Goal: Feedback & Contribution: Submit feedback/report problem

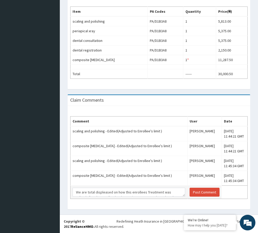
drag, startPoint x: 171, startPoint y: 192, endPoint x: 166, endPoint y: 195, distance: 5.4
click at [166, 195] on textarea "We are total displeased on how this enrollees Treatment was edited after the en…" at bounding box center [128, 191] width 112 height 9
click at [161, 191] on textarea "We are total displeased on how this enrollees Treatment was edited after the en…" at bounding box center [128, 191] width 112 height 9
click at [86, 190] on textarea "We are total displeased on how this enrollees Treatment was edited after the en…" at bounding box center [128, 191] width 112 height 9
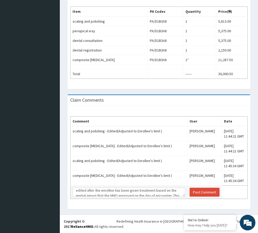
scroll to position [0, 0]
click at [161, 191] on textarea "We are total displeased on how this enrollees Treatment was edited after the en…" at bounding box center [128, 191] width 112 height 9
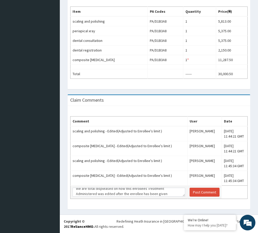
drag, startPoint x: 170, startPoint y: 191, endPoint x: 163, endPoint y: 194, distance: 7.3
drag, startPoint x: 163, startPoint y: 194, endPoint x: 174, endPoint y: 195, distance: 11.5
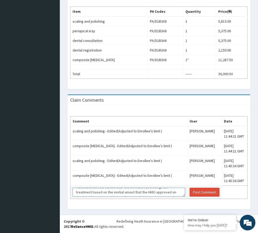
scroll to position [0, 0]
click at [162, 192] on textarea "We are total displeased on how this enrollees Treatment Administered was edited…" at bounding box center [128, 191] width 112 height 9
click at [77, 193] on textarea "We are total displeased on how this enrollees Treatment Administered was edited…" at bounding box center [128, 191] width 112 height 9
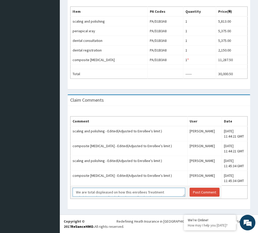
click at [161, 192] on textarea "We are total displeased on how this enrollees Treatment Administered was edited…" at bounding box center [128, 191] width 112 height 9
click at [146, 191] on textarea "We are total displeased on how this enrollees Treatment Administered was edited…" at bounding box center [128, 191] width 112 height 9
click at [163, 193] on textarea "We are total displeased on how this enrollees treatment Administered was edited…" at bounding box center [128, 191] width 112 height 9
click at [77, 194] on textarea "We are total displeased on how this enrollees treatment Administered was edited…" at bounding box center [128, 191] width 112 height 9
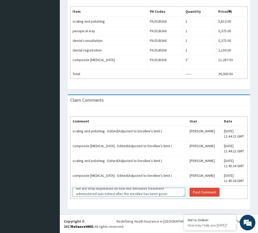
click at [163, 193] on textarea "We are total displeased on how this enrollees treatment administered was edited…" at bounding box center [128, 191] width 112 height 9
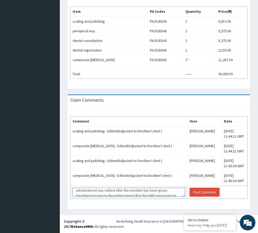
scroll to position [2, 0]
click at [96, 194] on textarea "We are total displeased on how this enrollees treatment administered was edited…" at bounding box center [128, 191] width 112 height 9
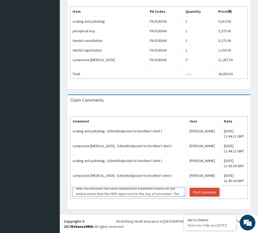
scroll to position [7, 0]
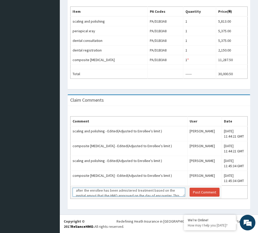
click at [142, 190] on textarea "We are total displeased on how this enrollees Diagnosis was edited after the en…" at bounding box center [128, 191] width 112 height 9
click at [133, 194] on textarea "We are total displeased on how this enrollees Diagnosis was edited after the en…" at bounding box center [128, 191] width 112 height 9
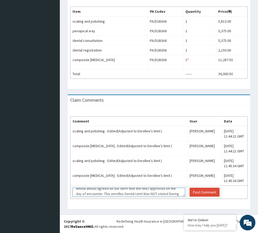
scroll to position [19, 0]
click at [86, 192] on textarea "We are total displeased on how this enrollees Diagnosis was edited after the en…" at bounding box center [128, 191] width 112 height 9
click at [138, 189] on textarea "We are total displeased on how this enrollees Diagnosis was edited after the en…" at bounding box center [128, 191] width 112 height 9
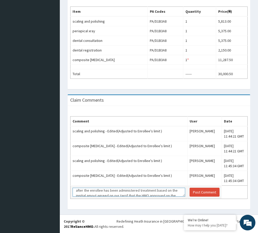
scroll to position [0, 0]
click at [159, 192] on textarea "We are total displeased on how this enrollees Diagnosis was edited after the en…" at bounding box center [128, 191] width 112 height 9
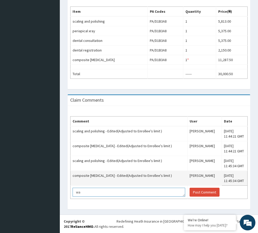
type textarea "w"
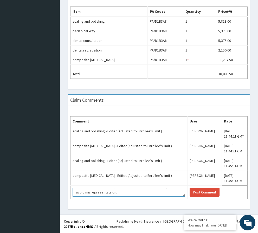
scroll to position [61, 0]
click at [81, 190] on textarea "We are displeased with the recurring situation where your team approves treatme…" at bounding box center [128, 191] width 112 height 9
click at [108, 191] on textarea "We are displeased with the recurring situation where your team approves treatme…" at bounding box center [128, 191] width 112 height 9
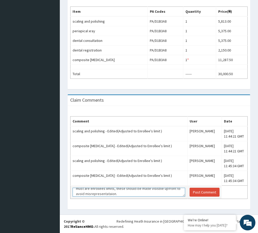
click at [117, 194] on textarea "We are displeased with the recurring situation where your team approves treatme…" at bounding box center [128, 191] width 112 height 9
click at [118, 194] on textarea "We are displeased with the recurring situation where your team approves treatme…" at bounding box center [128, 191] width 112 height 9
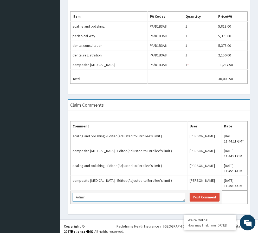
scroll to position [168, 0]
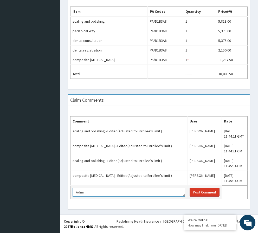
type textarea "We are displeased with the recurring situation where your team approves treatme…"
click at [189, 192] on button "Post Comment" at bounding box center [204, 191] width 30 height 9
click at [202, 193] on button "Post Comment" at bounding box center [204, 191] width 30 height 9
click at [197, 193] on button "Post Comment" at bounding box center [204, 191] width 30 height 9
click at [147, 193] on textarea "We are displeased with the recurring situation where your team approves treatme…" at bounding box center [128, 191] width 112 height 9
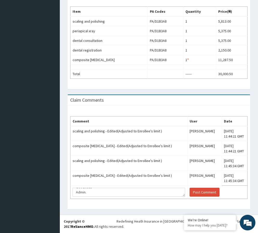
click at [216, 188] on table "Comment User Date scaling and polishing - Edited(Adjusted to Enrollee's limit )…" at bounding box center [158, 157] width 177 height 83
click at [215, 192] on table "Comment User Date scaling and polishing - Edited(Adjusted to Enrollee's limit )…" at bounding box center [158, 157] width 177 height 83
drag, startPoint x: 200, startPoint y: 193, endPoint x: 206, endPoint y: 192, distance: 6.4
click at [206, 192] on button "Post Comment" at bounding box center [204, 191] width 30 height 9
drag, startPoint x: 203, startPoint y: 193, endPoint x: 210, endPoint y: 192, distance: 6.6
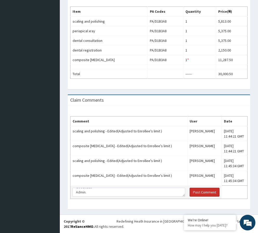
click at [210, 192] on td "Post Comment" at bounding box center [204, 191] width 34 height 13
click at [243, 191] on table "Comment User Date scaling and polishing - Edited(Adjusted to Enrollee's limit )…" at bounding box center [158, 157] width 177 height 83
click at [189, 192] on button "Post Comment" at bounding box center [204, 191] width 30 height 9
click at [189, 193] on button "Post Comment" at bounding box center [204, 191] width 30 height 9
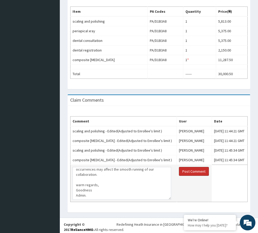
scroll to position [95, 0]
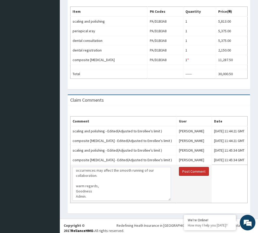
drag, startPoint x: 172, startPoint y: 195, endPoint x: 169, endPoint y: 220, distance: 25.1
click at [169, 200] on textarea "We are displeased with the recurring situation where your team approves treatme…" at bounding box center [121, 184] width 98 height 34
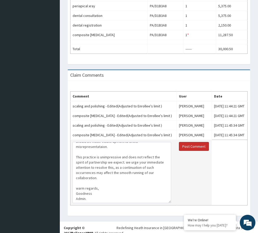
scroll to position [66, 0]
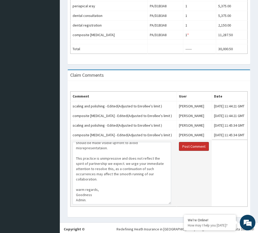
drag, startPoint x: 170, startPoint y: 195, endPoint x: 170, endPoint y: 223, distance: 28.6
click at [170, 204] on textarea "We are displeased with the recurring situation where your team approves treatme…" at bounding box center [121, 173] width 98 height 62
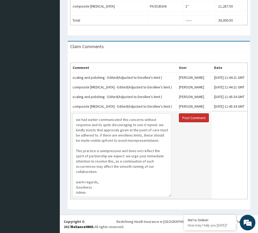
scroll to position [43, 0]
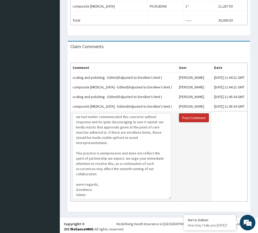
drag, startPoint x: 170, startPoint y: 195, endPoint x: 170, endPoint y: 218, distance: 23.4
click at [170, 199] on textarea "We are displeased with the recurring situation where your team approves treatme…" at bounding box center [121, 156] width 98 height 86
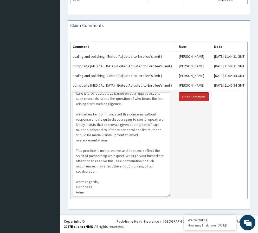
scroll to position [21, 0]
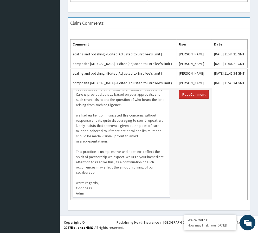
drag, startPoint x: 169, startPoint y: 195, endPoint x: 168, endPoint y: 217, distance: 21.9
click at [168, 197] on textarea "We are displeased with the recurring situation where your team approves treatme…" at bounding box center [120, 143] width 97 height 107
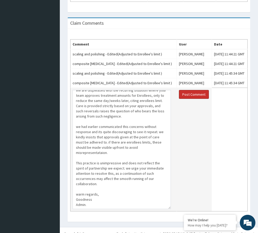
scroll to position [8, 0]
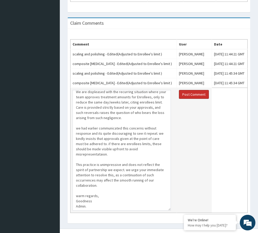
drag, startPoint x: 168, startPoint y: 216, endPoint x: 169, endPoint y: 229, distance: 13.0
click at [169, 210] on textarea "We are displeased with the recurring situation where your team approves treatme…" at bounding box center [121, 150] width 98 height 120
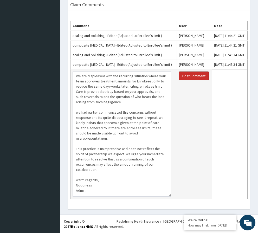
scroll to position [0, 0]
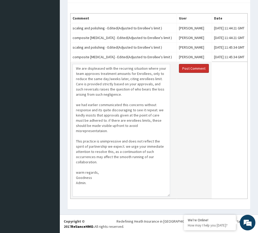
drag, startPoint x: 169, startPoint y: 194, endPoint x: 168, endPoint y: 206, distance: 12.0
click at [168, 196] on textarea "We are displeased with the recurring situation where your team approves treatme…" at bounding box center [120, 130] width 97 height 132
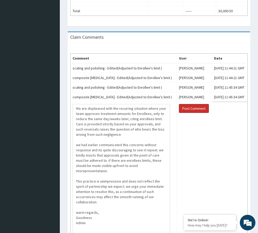
scroll to position [291, 0]
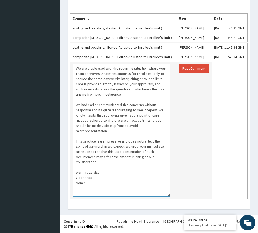
drag, startPoint x: 87, startPoint y: 172, endPoint x: 76, endPoint y: 66, distance: 106.5
click at [76, 66] on textarea "We are displeased with the recurring situation where your team approves treatme…" at bounding box center [120, 130] width 97 height 132
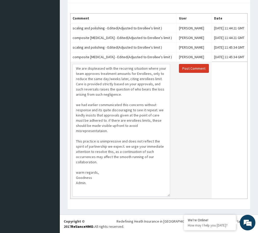
click at [199, 72] on button "Post Comment" at bounding box center [194, 68] width 30 height 9
click at [197, 68] on button "Post Comment" at bounding box center [194, 68] width 30 height 9
click at [193, 69] on button "Post Comment" at bounding box center [194, 68] width 30 height 9
click at [197, 69] on button "Post Comment" at bounding box center [194, 68] width 30 height 9
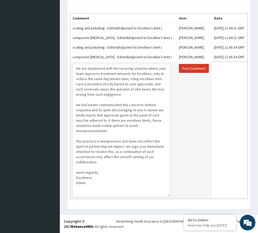
click at [197, 69] on button "Post Comment" at bounding box center [194, 68] width 30 height 9
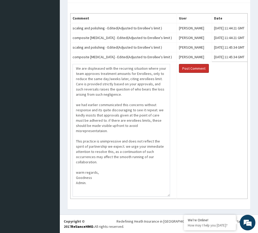
drag, startPoint x: 197, startPoint y: 69, endPoint x: 216, endPoint y: 68, distance: 19.2
click at [216, 68] on table "Comment User Date scaling and polishing - Edited(Adjusted to Enrollee's limit )…" at bounding box center [158, 105] width 177 height 185
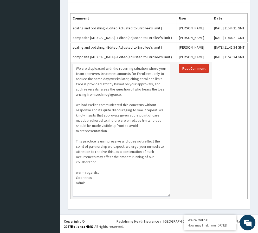
click at [195, 69] on button "Post Comment" at bounding box center [194, 68] width 30 height 9
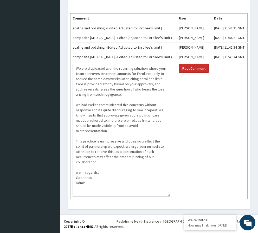
drag, startPoint x: 195, startPoint y: 69, endPoint x: 212, endPoint y: 69, distance: 17.1
click at [212, 69] on table "Comment User Date scaling and polishing - Edited(Adjusted to Enrollee's limit )…" at bounding box center [158, 105] width 177 height 185
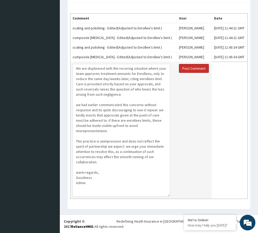
drag, startPoint x: 194, startPoint y: 69, endPoint x: 192, endPoint y: 94, distance: 24.8
click at [192, 94] on td "Post Comment" at bounding box center [193, 130] width 35 height 137
click at [193, 70] on button "Post Comment" at bounding box center [194, 68] width 30 height 9
drag, startPoint x: 168, startPoint y: 111, endPoint x: 194, endPoint y: 118, distance: 26.7
click at [194, 118] on td "Post Comment" at bounding box center [193, 130] width 35 height 137
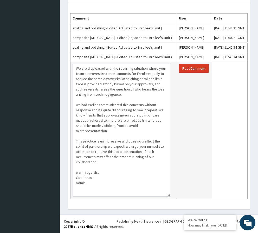
click at [182, 67] on button "Post Comment" at bounding box center [194, 68] width 30 height 9
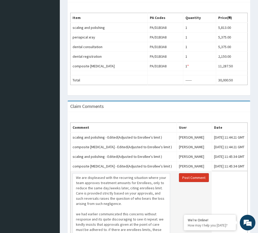
scroll to position [58, 0]
